Goal: Task Accomplishment & Management: Use online tool/utility

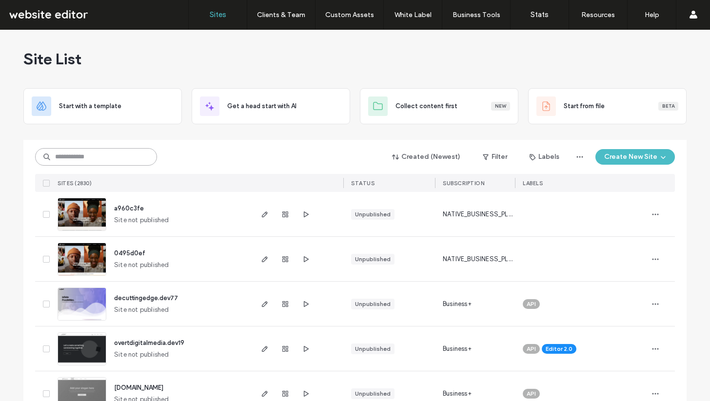
click at [98, 153] on input at bounding box center [96, 157] width 122 height 18
type input "*****"
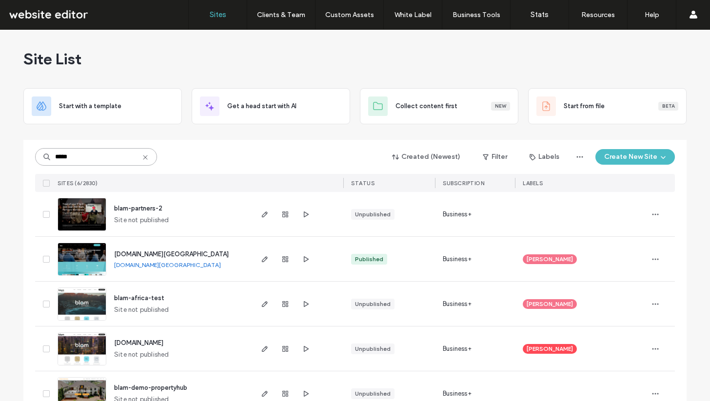
scroll to position [72, 0]
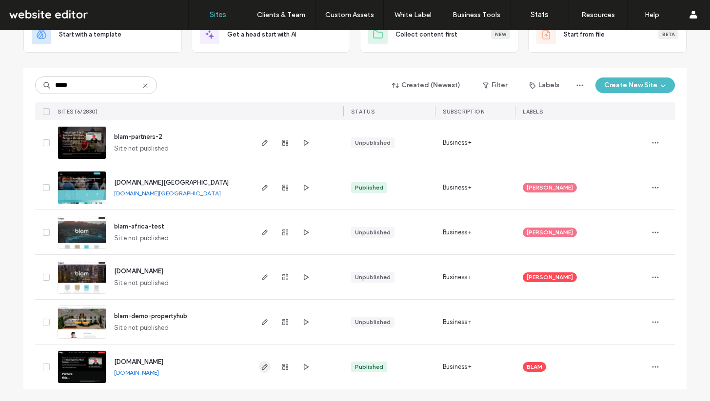
click at [261, 370] on icon "button" at bounding box center [265, 367] width 8 height 8
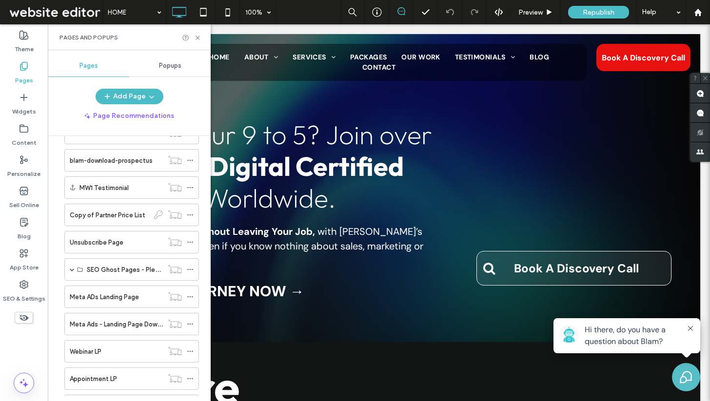
scroll to position [645, 0]
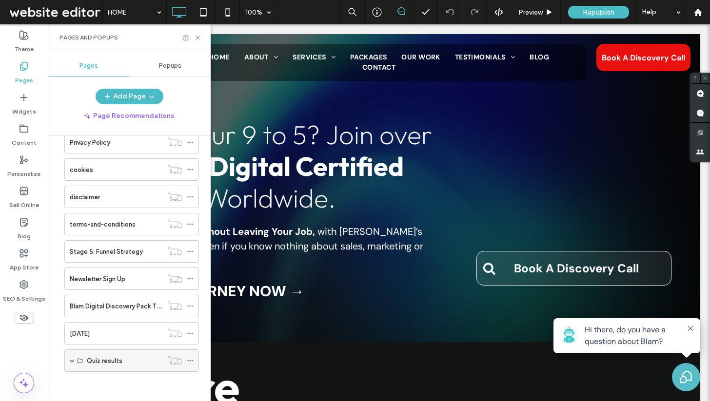
click at [69, 364] on div "Quiz results" at bounding box center [131, 361] width 135 height 22
click at [72, 361] on span at bounding box center [72, 360] width 5 height 5
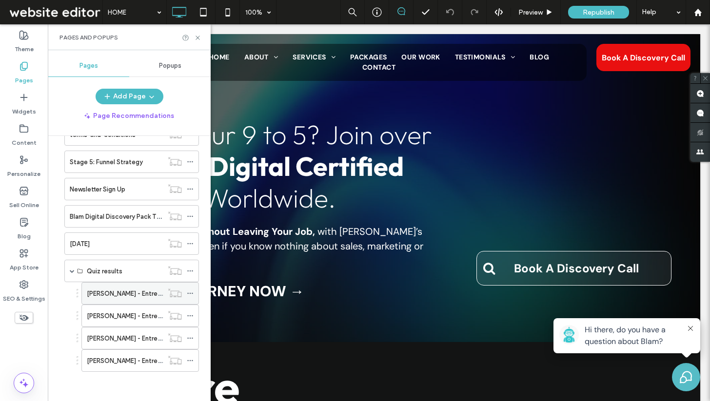
click at [110, 297] on label "Sara Blakely - Entrepreneur Quiz Result LP" at bounding box center [155, 293] width 137 height 17
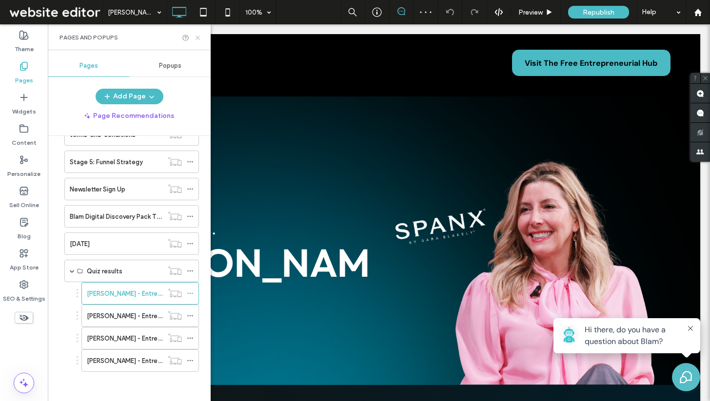
click at [198, 37] on use at bounding box center [198, 38] width 4 height 4
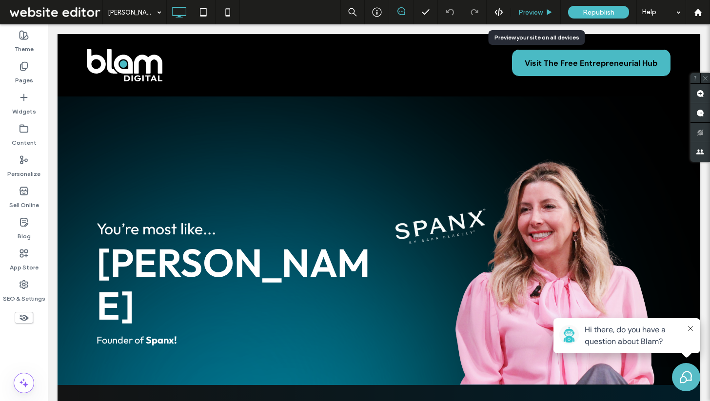
click at [532, 12] on span "Preview" at bounding box center [530, 12] width 24 height 8
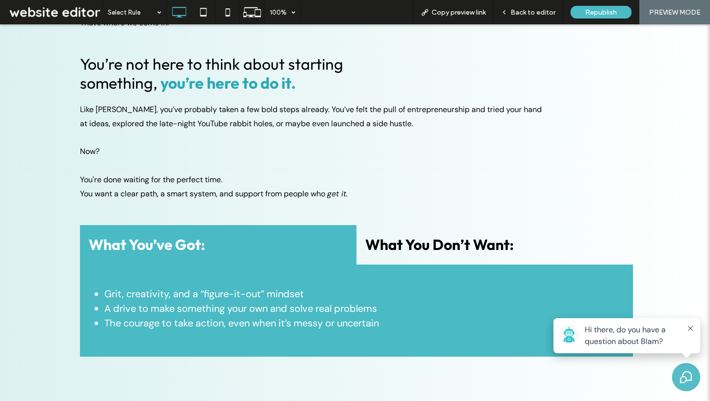
scroll to position [1141, 0]
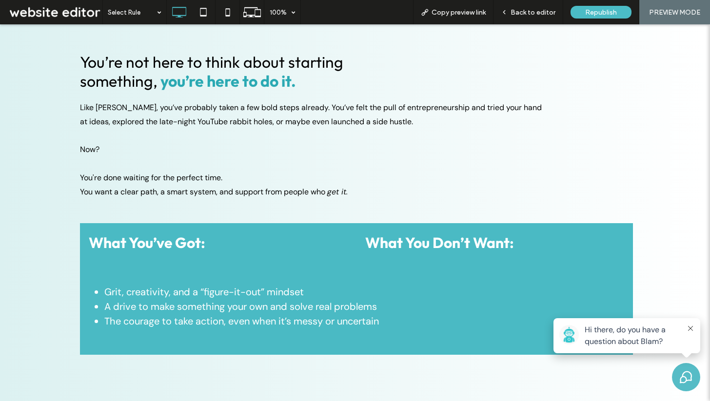
click at [431, 232] on h4 "What You Don’t Want:" at bounding box center [494, 243] width 259 height 22
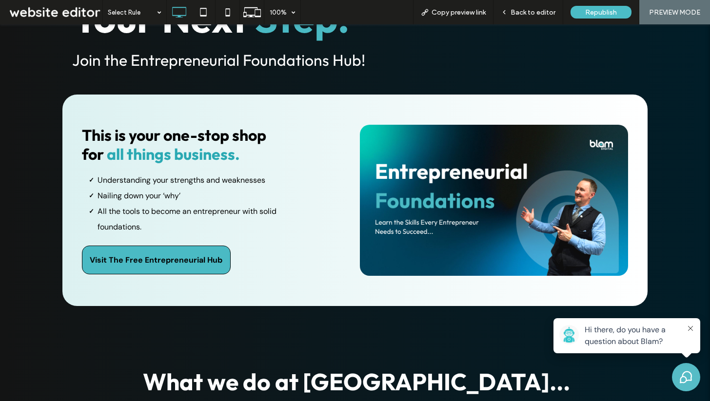
scroll to position [1641, 0]
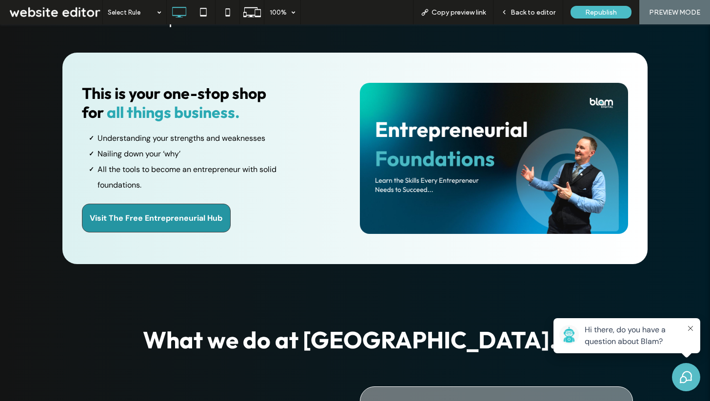
click at [132, 211] on span "Visit The Free Entrepreneurial Hub" at bounding box center [156, 218] width 133 height 20
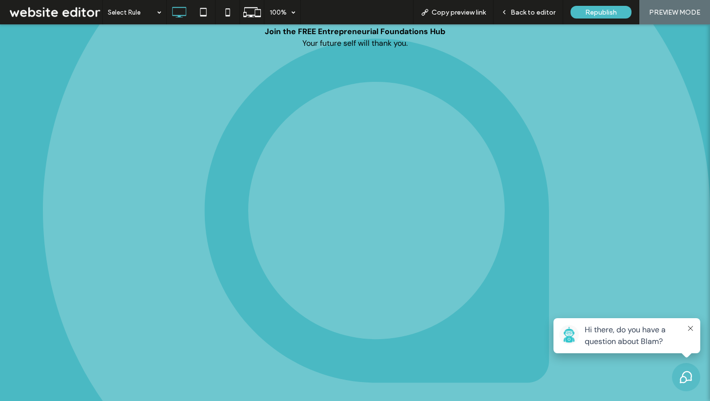
scroll to position [2644, 0]
